Goal: Navigation & Orientation: Find specific page/section

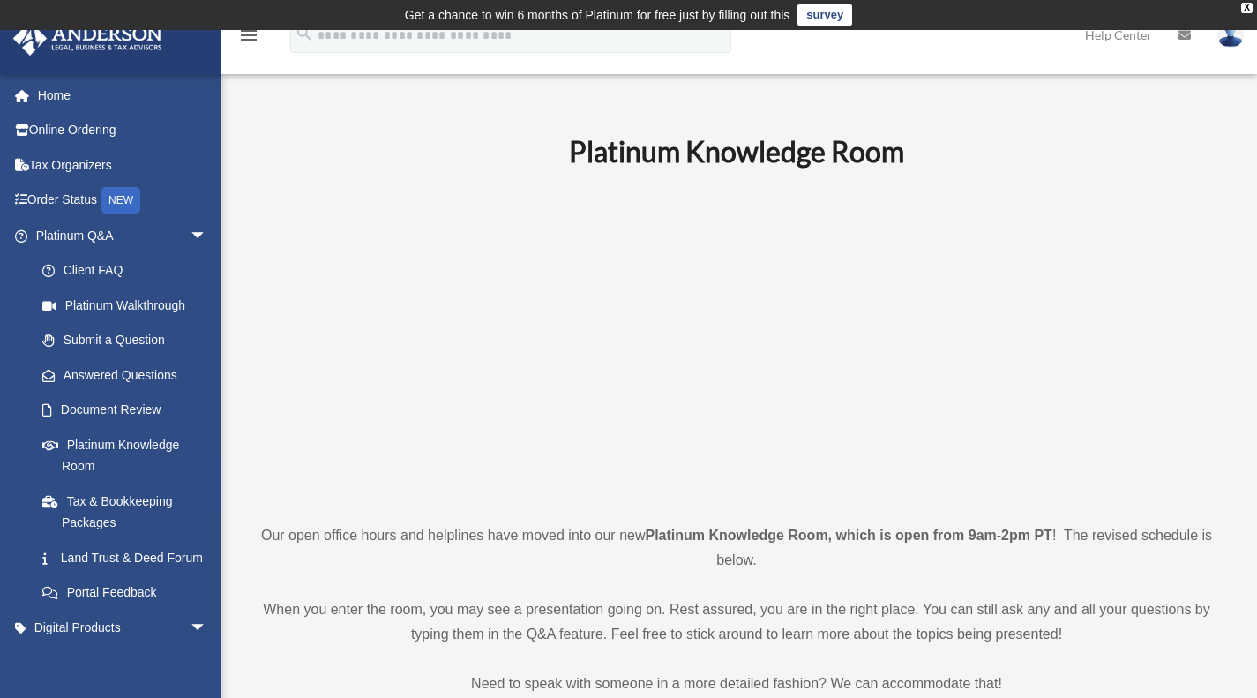
scroll to position [965, 0]
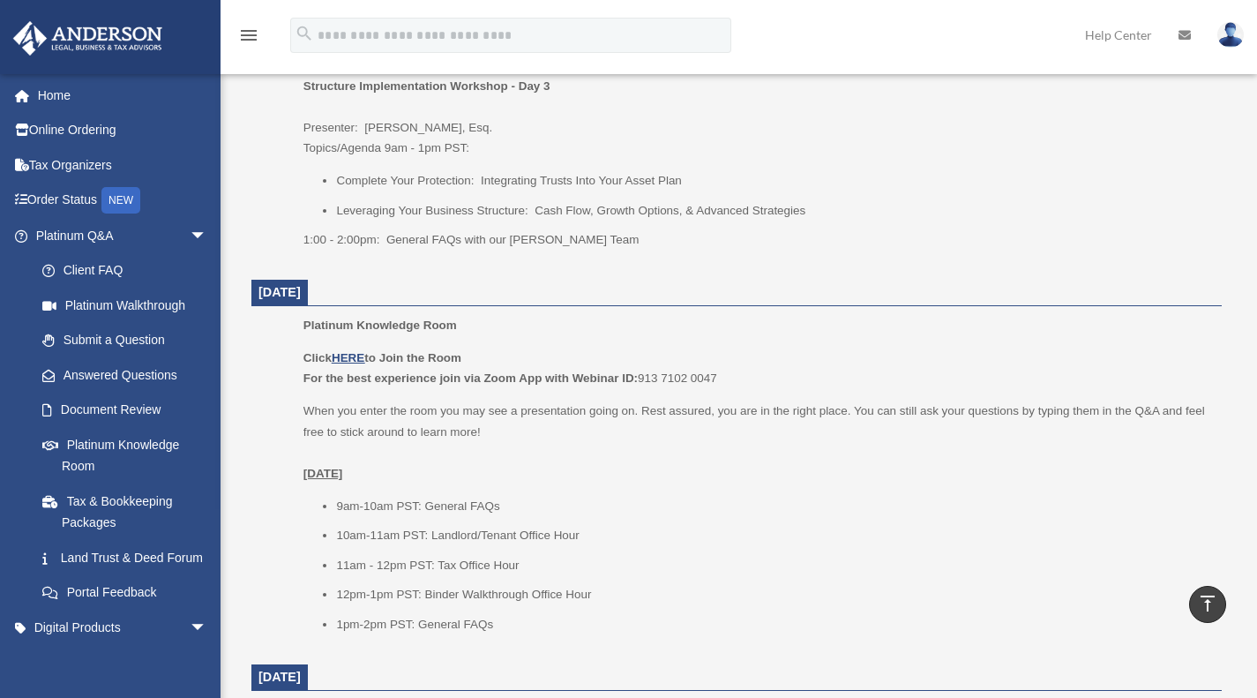
click at [89, 141] on link "Online Ordering" at bounding box center [122, 130] width 221 height 35
click at [61, 95] on link "Home" at bounding box center [122, 95] width 221 height 35
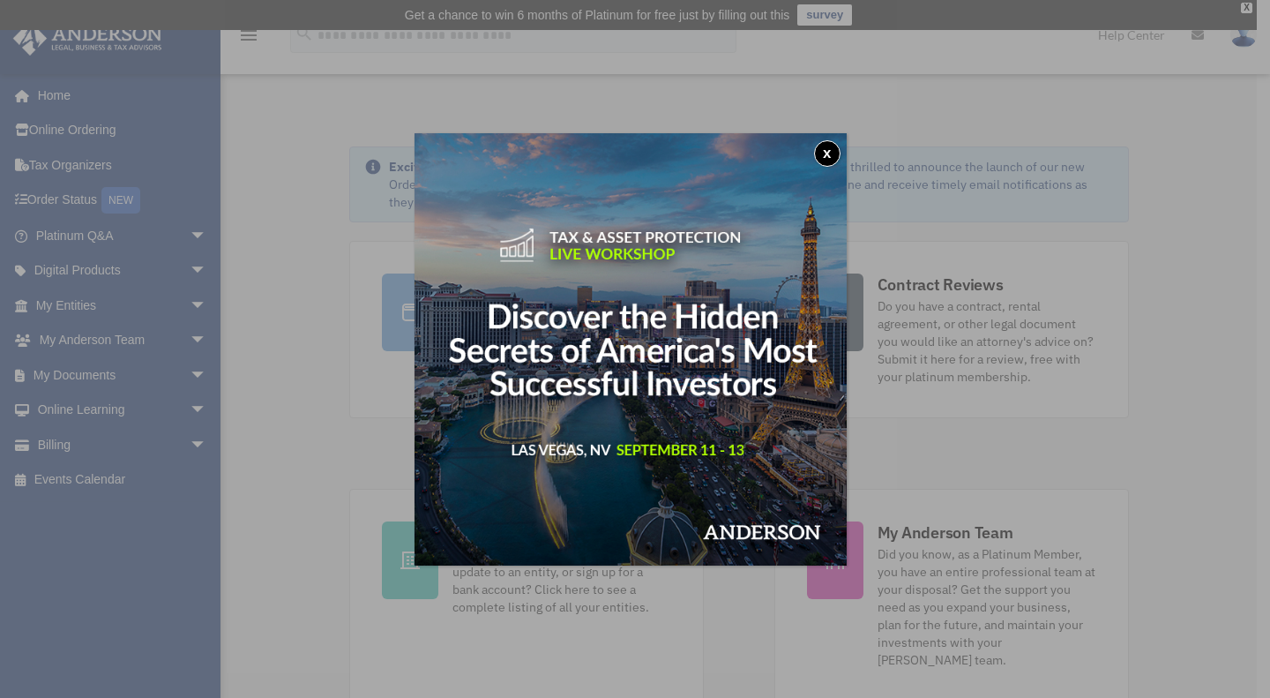
click at [832, 155] on button "x" at bounding box center [827, 153] width 26 height 26
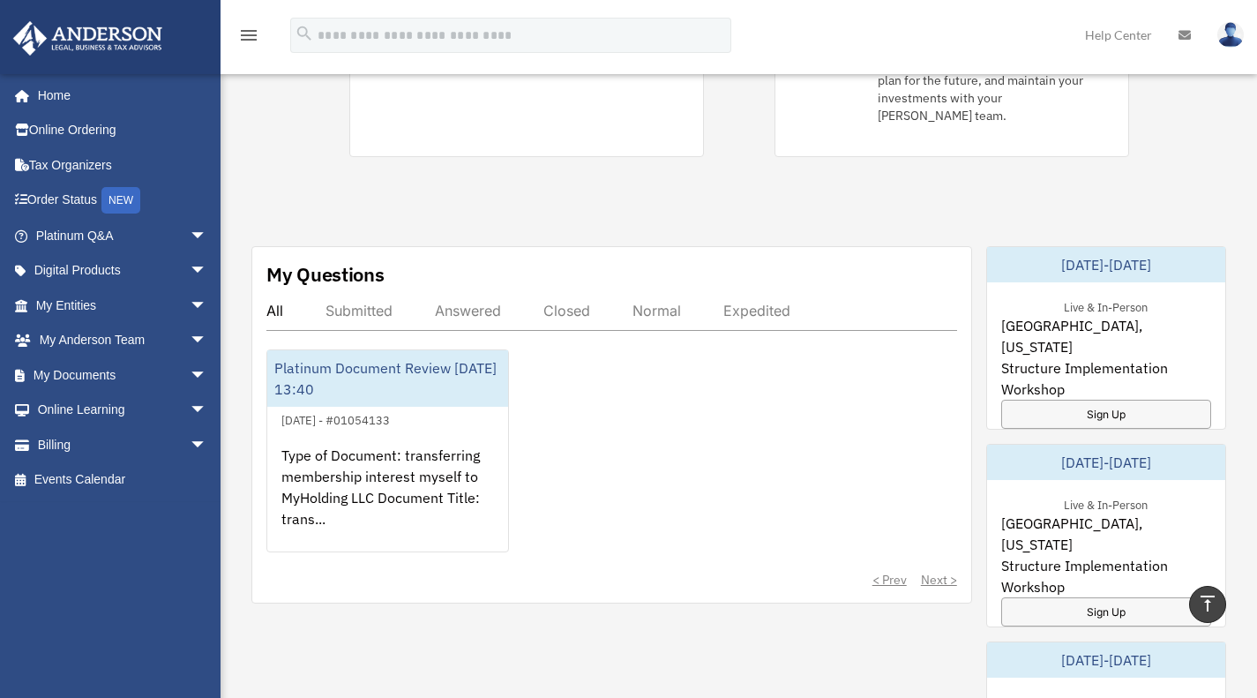
scroll to position [545, 0]
click at [79, 306] on link "My Entities arrow_drop_down" at bounding box center [122, 304] width 221 height 35
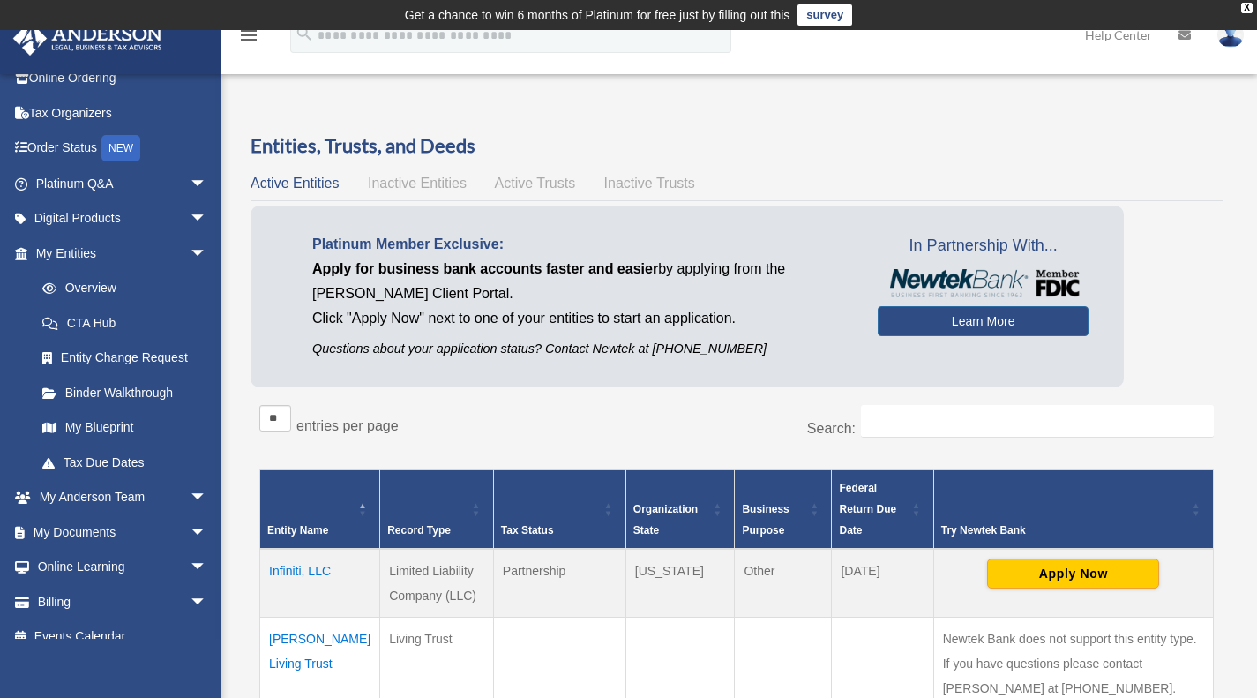
scroll to position [55, 0]
click at [190, 213] on span "arrow_drop_down" at bounding box center [207, 216] width 35 height 36
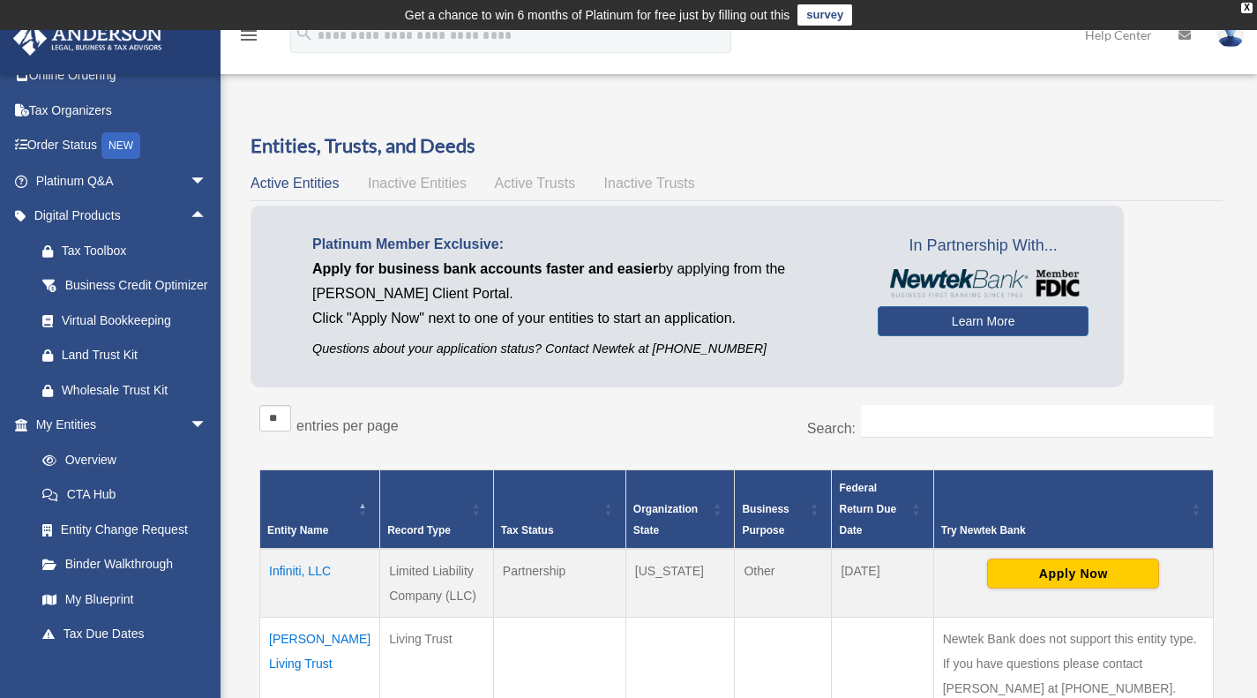
click at [112, 205] on link "Digital Products arrow_drop_up" at bounding box center [122, 215] width 221 height 35
click at [190, 185] on span "arrow_drop_down" at bounding box center [207, 181] width 35 height 36
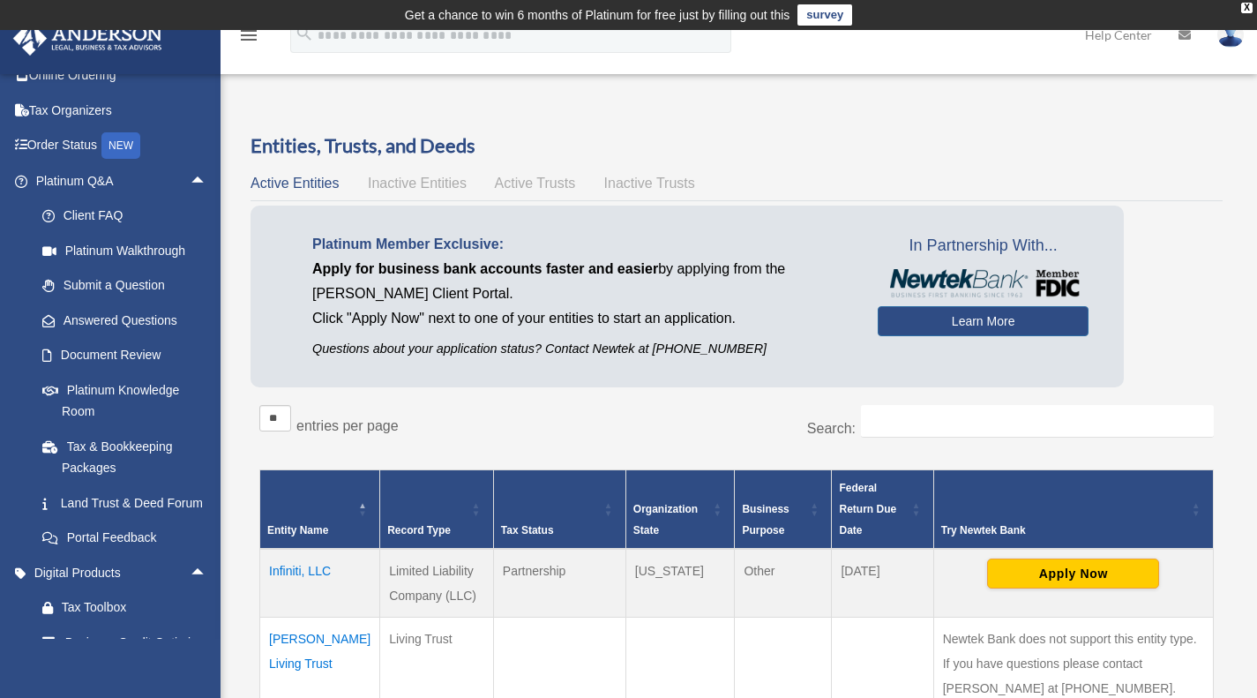
click at [136, 249] on link "Platinum Walkthrough" at bounding box center [129, 250] width 209 height 35
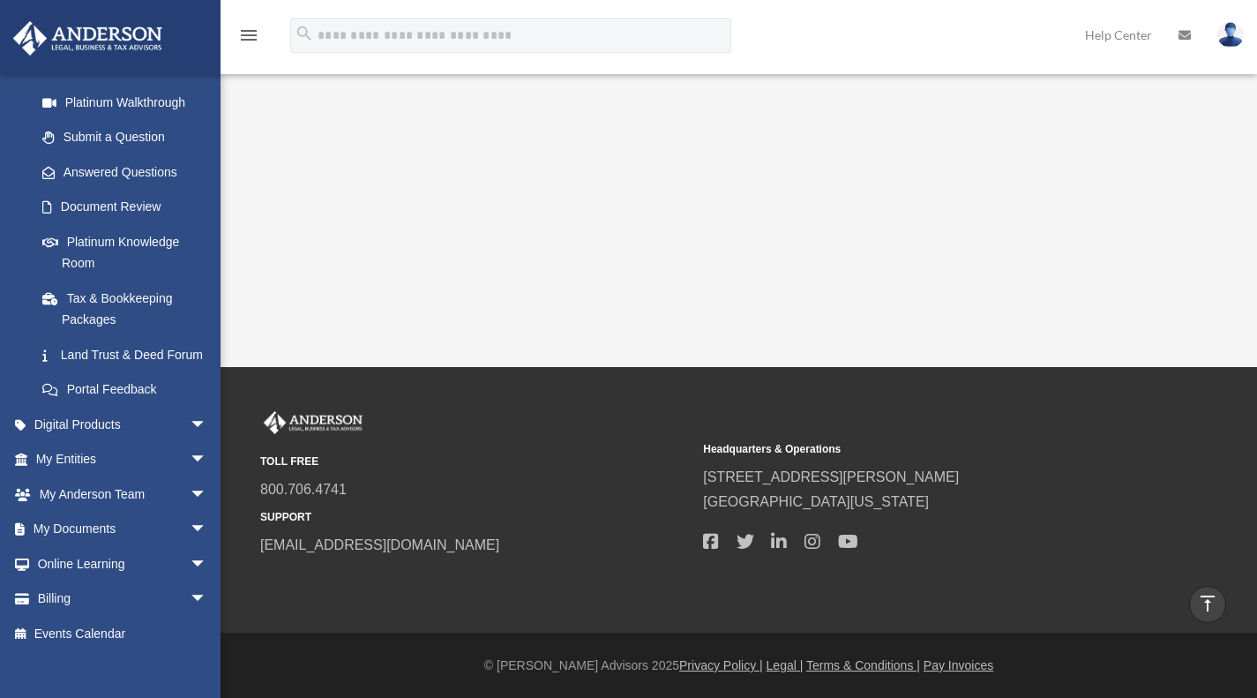
scroll to position [414, 0]
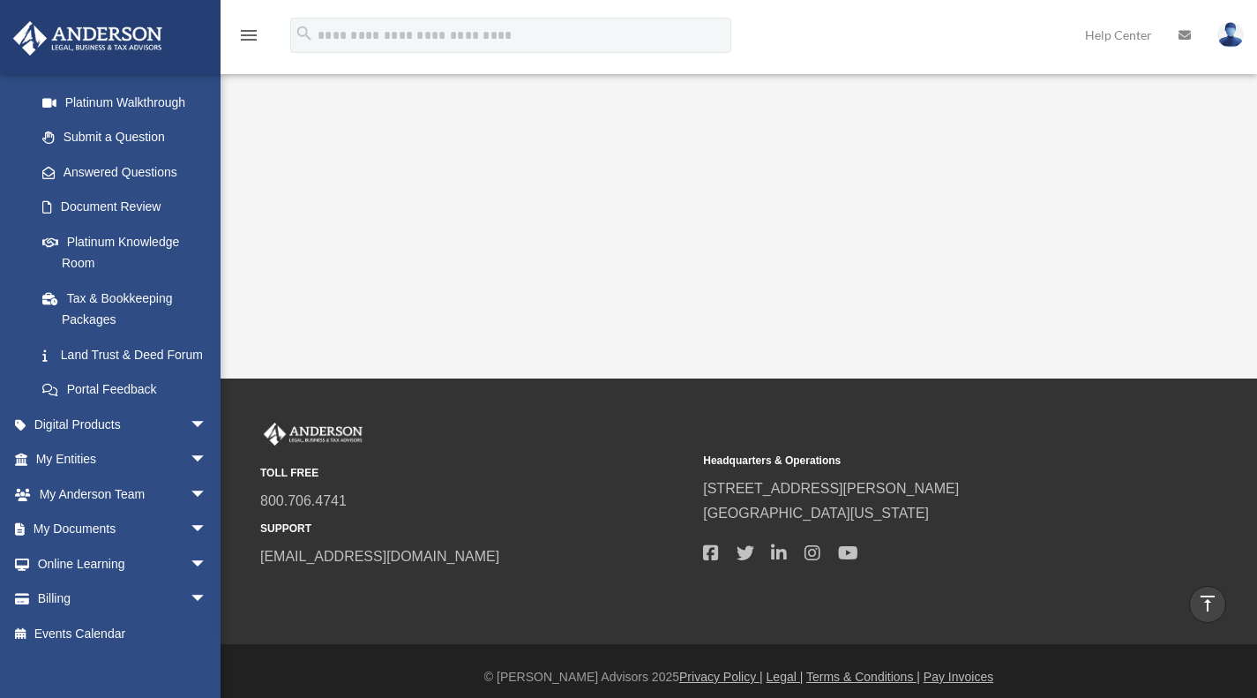
click at [98, 247] on link "Platinum Knowledge Room" at bounding box center [129, 252] width 209 height 56
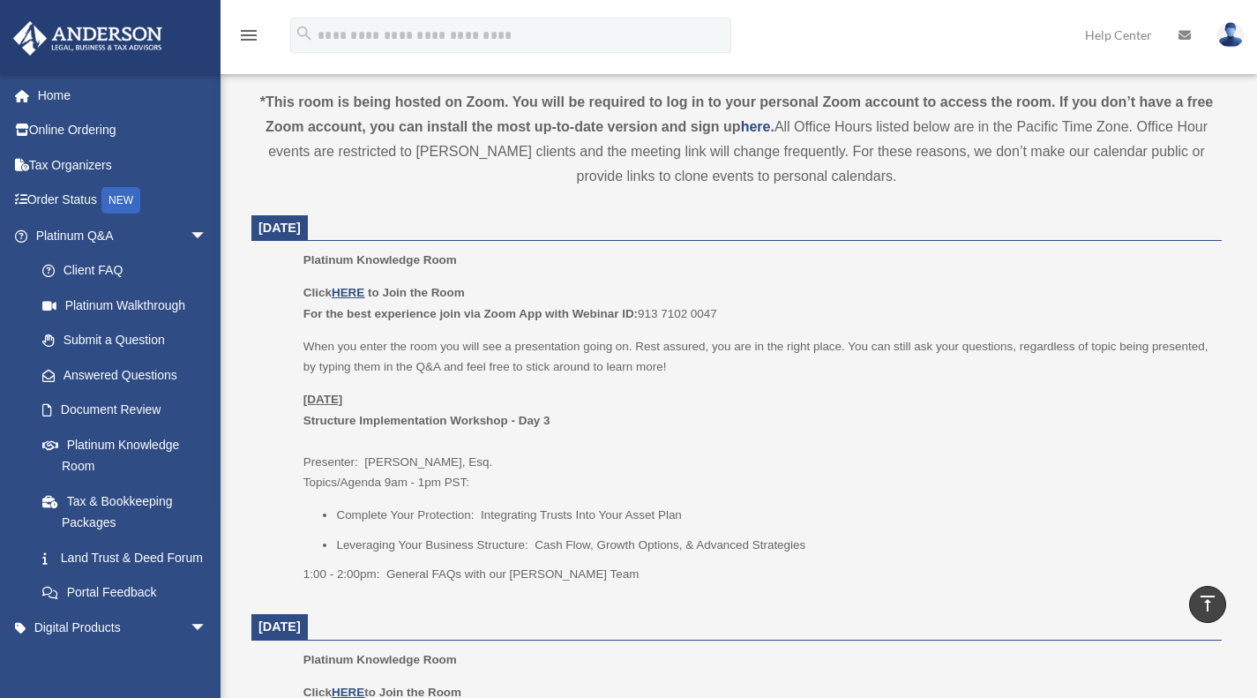
scroll to position [601, 0]
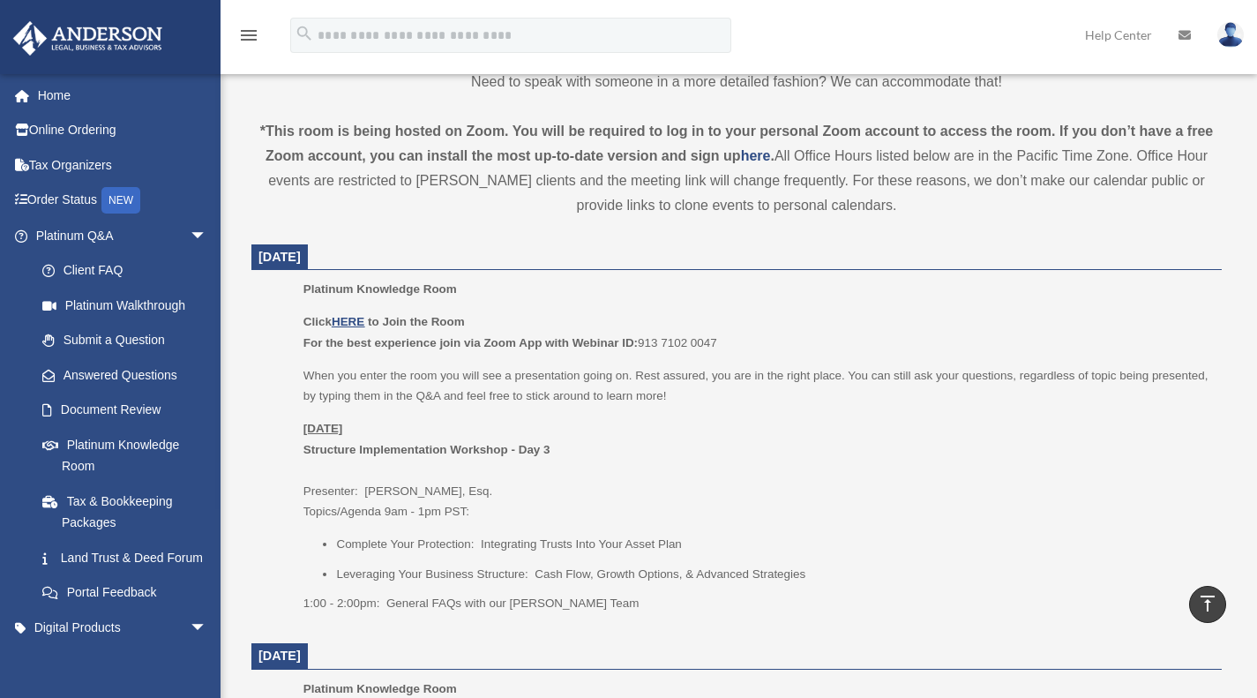
click at [358, 311] on p "Click HERE to Join the Room For the best experience join via Zoom App with Webi…" at bounding box center [756, 331] width 906 height 41
click at [358, 324] on u "HERE" at bounding box center [348, 321] width 33 height 13
